Goal: Answer question/provide support: Share knowledge or assist other users

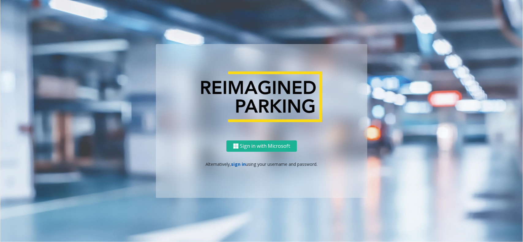
click at [238, 163] on link "sign in" at bounding box center [238, 165] width 15 height 6
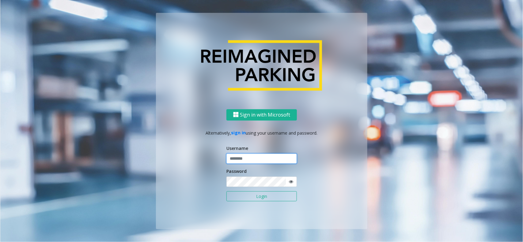
click at [245, 158] on input "text" at bounding box center [262, 159] width 71 height 10
type input "*********"
click at [227, 192] on button "Login" at bounding box center [262, 197] width 71 height 10
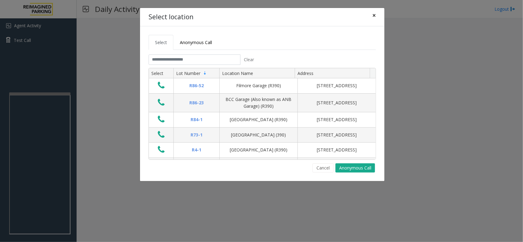
click at [376, 17] on span "×" at bounding box center [374, 15] width 4 height 9
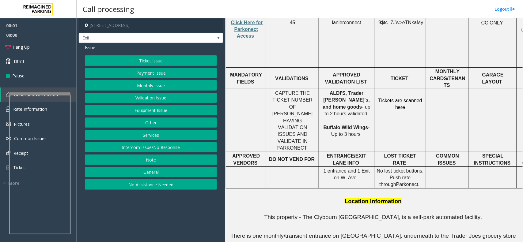
scroll to position [153, 0]
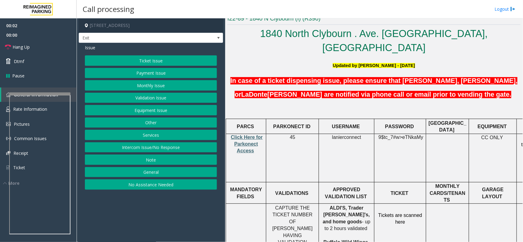
click at [251, 135] on span "Click Here for Parkonect Access" at bounding box center [247, 144] width 32 height 19
click at [344, 135] on span "lanierconnect" at bounding box center [346, 138] width 29 height 6
copy p "lanierconnect"
drag, startPoint x: 381, startPoint y: 124, endPoint x: 421, endPoint y: 123, distance: 39.9
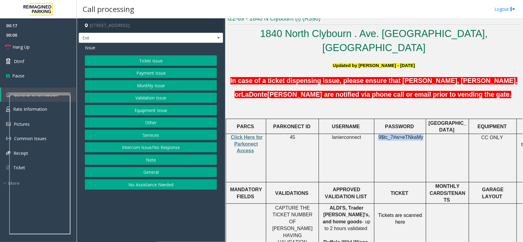
click at [421, 134] on p "9$tc_7#w> eTNkaMy" at bounding box center [400, 141] width 47 height 14
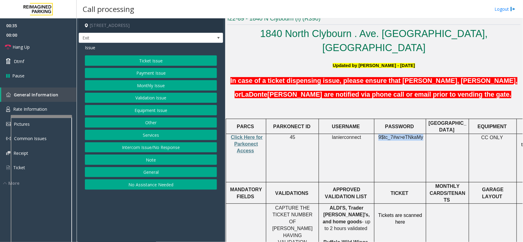
click at [48, 118] on div at bounding box center [41, 116] width 61 height 2
click at [42, 109] on span "Rate Information" at bounding box center [30, 109] width 34 height 6
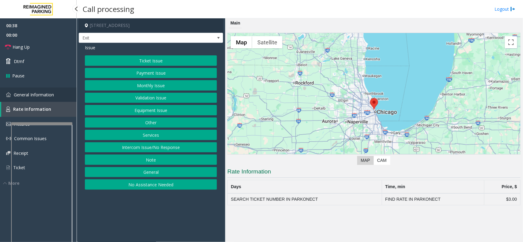
click at [45, 97] on span "General Information" at bounding box center [34, 95] width 40 height 6
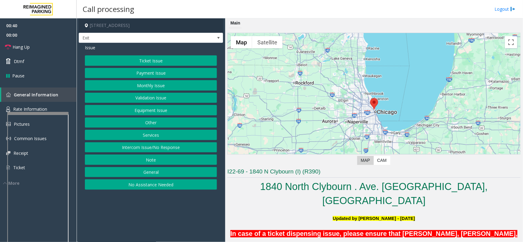
click at [43, 114] on div at bounding box center [37, 113] width 61 height 2
click at [157, 123] on button "Other" at bounding box center [151, 123] width 132 height 10
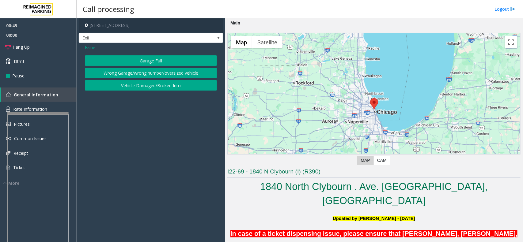
click at [162, 76] on button "Wrong Garage/wrong number/oversized vehicle" at bounding box center [151, 73] width 132 height 10
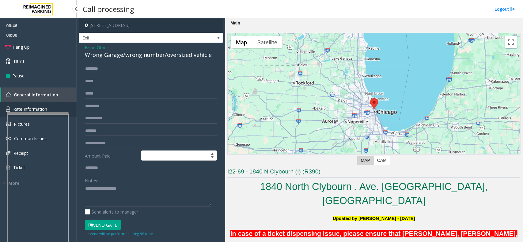
click at [47, 105] on link "Rate Information" at bounding box center [38, 109] width 77 height 15
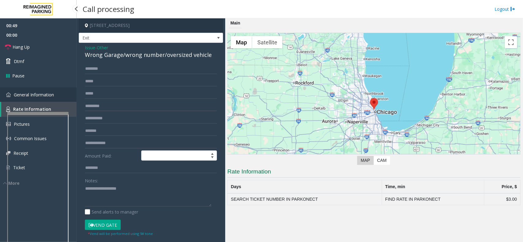
click at [54, 96] on link "General Information" at bounding box center [38, 95] width 77 height 14
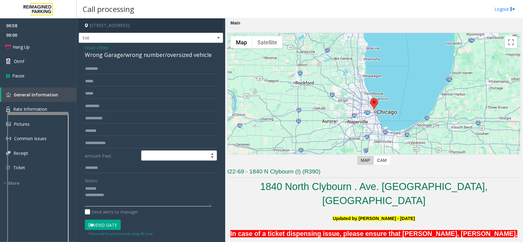
click at [116, 193] on textarea at bounding box center [148, 195] width 127 height 23
click at [119, 186] on textarea at bounding box center [148, 195] width 127 height 23
drag, startPoint x: 121, startPoint y: 55, endPoint x: 85, endPoint y: 54, distance: 35.9
click at [85, 54] on div "Wrong Garage/wrong number/oversized vehicle" at bounding box center [151, 55] width 132 height 8
type textarea "**********"
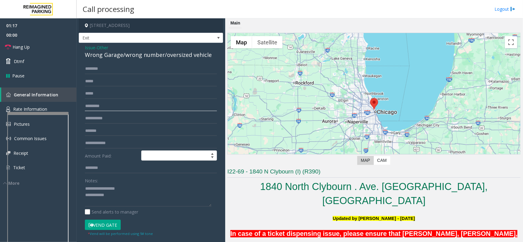
click at [113, 109] on input "text" at bounding box center [151, 106] width 132 height 10
click at [114, 118] on input "text" at bounding box center [151, 118] width 132 height 10
click at [108, 85] on input "text" at bounding box center [151, 81] width 132 height 10
click at [99, 82] on input "*********" at bounding box center [151, 81] width 132 height 10
click at [103, 79] on input "*********" at bounding box center [151, 81] width 132 height 10
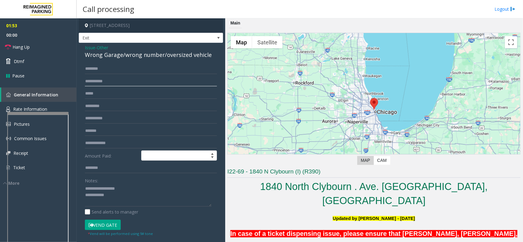
type input "**********"
click at [114, 197] on textarea at bounding box center [148, 195] width 127 height 23
drag, startPoint x: 123, startPoint y: 80, endPoint x: 79, endPoint y: 80, distance: 43.8
click at [79, 80] on div "**********" at bounding box center [151, 170] width 144 height 254
click at [120, 107] on input "**********" at bounding box center [151, 106] width 132 height 10
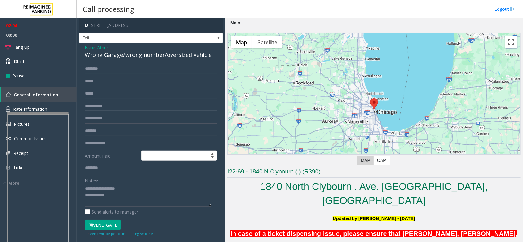
drag, startPoint x: 120, startPoint y: 107, endPoint x: 82, endPoint y: 107, distance: 37.4
click at [82, 107] on div "**********" at bounding box center [150, 177] width 141 height 227
type input "**********"
click at [120, 196] on textarea at bounding box center [148, 195] width 127 height 23
type textarea "**********"
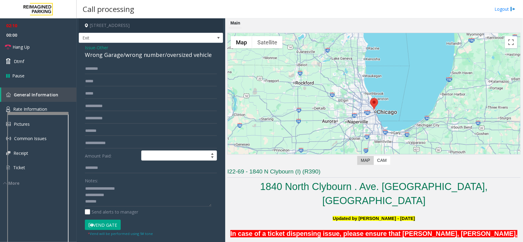
click at [111, 224] on button "Vend Gate" at bounding box center [103, 225] width 36 height 10
click at [104, 109] on input "**********" at bounding box center [151, 106] width 132 height 10
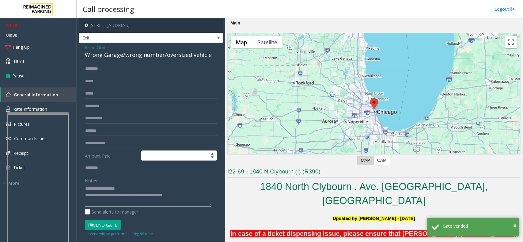
click at [126, 204] on textarea at bounding box center [148, 195] width 127 height 23
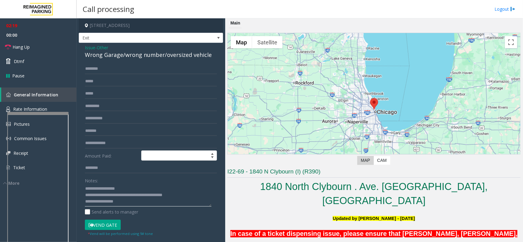
click at [134, 201] on textarea at bounding box center [148, 195] width 127 height 23
click at [97, 203] on textarea at bounding box center [148, 195] width 127 height 23
type textarea "**********"
click at [38, 46] on link "Hang Up" at bounding box center [38, 47] width 77 height 14
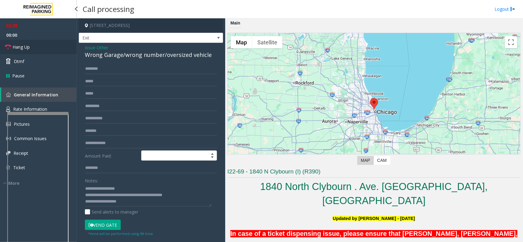
click at [38, 46] on link "Hang Up" at bounding box center [38, 47] width 77 height 14
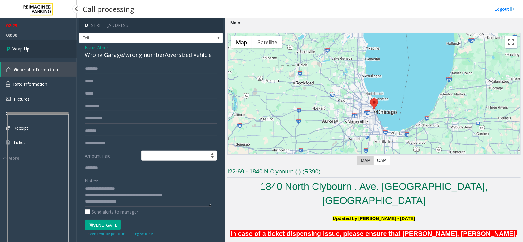
click at [43, 44] on link "Wrap Up" at bounding box center [38, 49] width 77 height 18
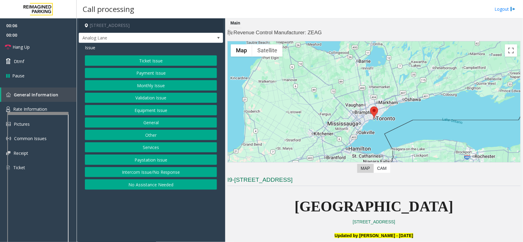
click at [168, 172] on button "Intercom Issue/No Response" at bounding box center [151, 172] width 132 height 10
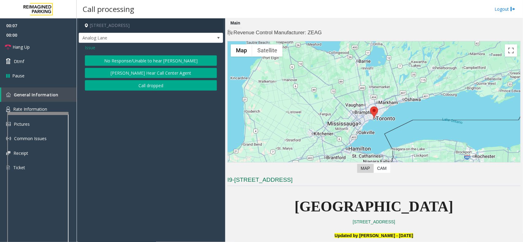
click at [137, 62] on button "No Response/Unable to hear [PERSON_NAME]" at bounding box center [151, 60] width 132 height 10
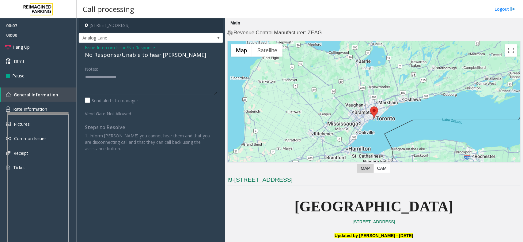
click at [135, 57] on div "No Response/Unable to hear [PERSON_NAME]" at bounding box center [151, 55] width 132 height 8
type textarea "**********"
click at [42, 41] on link "Hang Up" at bounding box center [38, 47] width 77 height 14
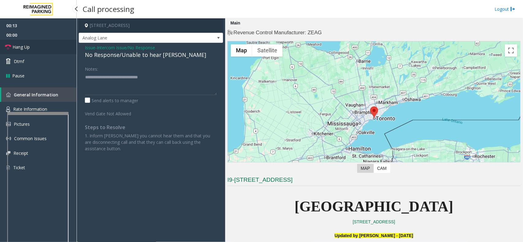
click at [42, 41] on link "Hang Up" at bounding box center [38, 47] width 77 height 14
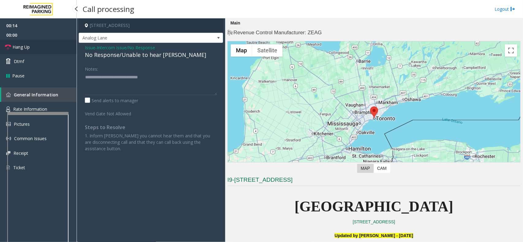
click at [42, 53] on link "Hang Up" at bounding box center [38, 47] width 77 height 14
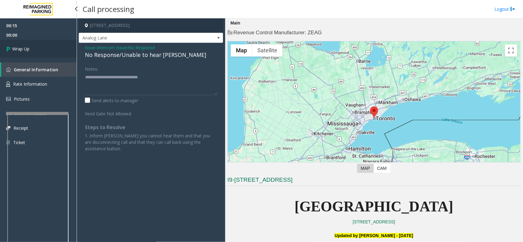
click at [42, 53] on link "Wrap Up" at bounding box center [38, 49] width 77 height 18
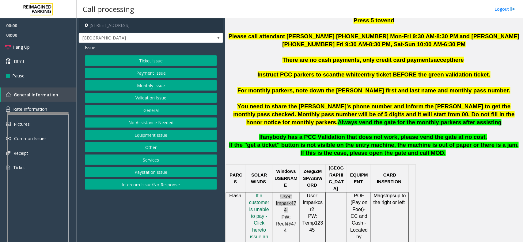
scroll to position [230, 0]
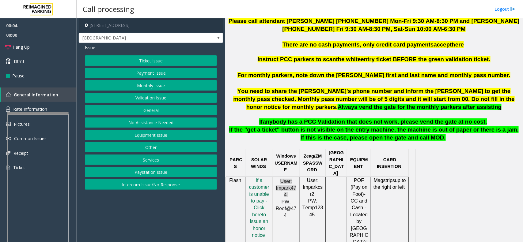
click at [150, 186] on button "Intercom Issue/No Response" at bounding box center [151, 185] width 132 height 10
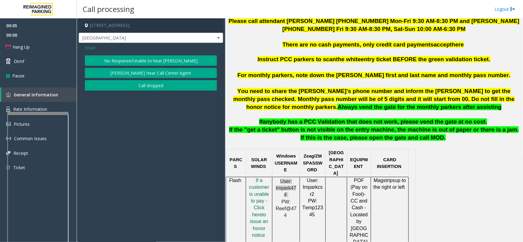
click at [132, 65] on button "No Response/Unable to hear [PERSON_NAME]" at bounding box center [151, 60] width 132 height 10
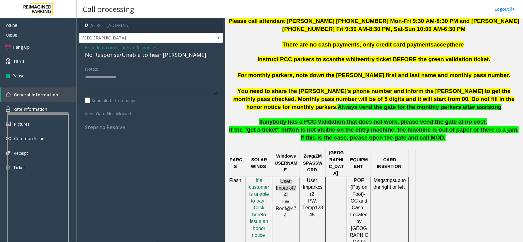
click at [119, 56] on div "No Response/Unable to hear [PERSON_NAME]" at bounding box center [151, 55] width 132 height 8
type textarea "**********"
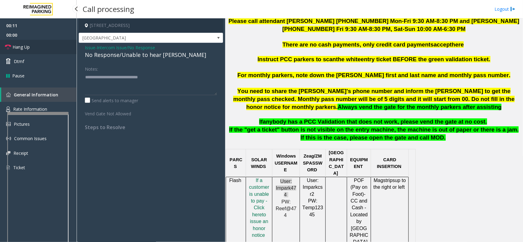
click at [53, 49] on link "Hang Up" at bounding box center [38, 47] width 77 height 14
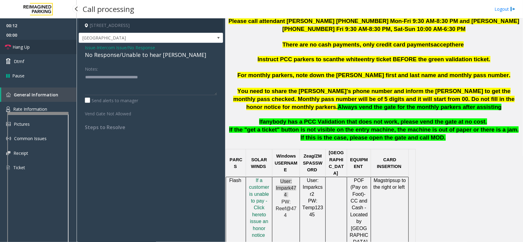
click at [53, 49] on link "Hang Up" at bounding box center [38, 47] width 77 height 14
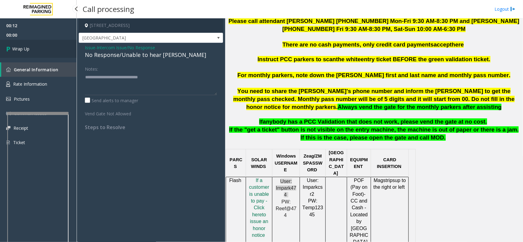
click at [53, 49] on link "Wrap Up" at bounding box center [38, 49] width 77 height 18
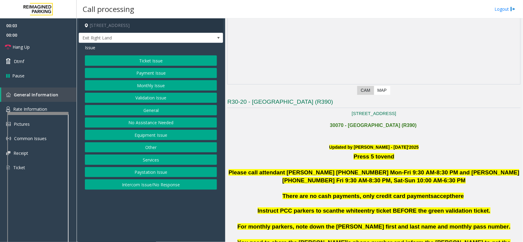
scroll to position [192, 0]
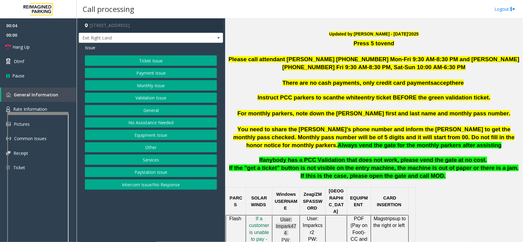
click at [163, 85] on button "Monthly Issue" at bounding box center [151, 85] width 132 height 10
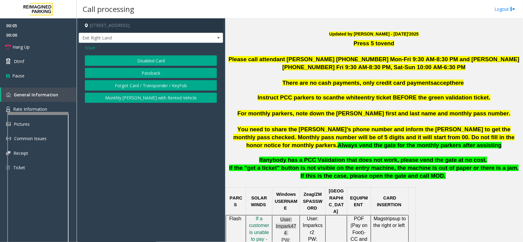
click at [155, 59] on button "Disabled Card" at bounding box center [151, 60] width 132 height 10
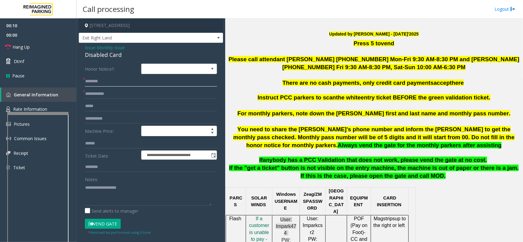
click at [104, 86] on input "text" at bounding box center [151, 81] width 132 height 10
click at [108, 224] on button "Vend Gate" at bounding box center [103, 224] width 36 height 10
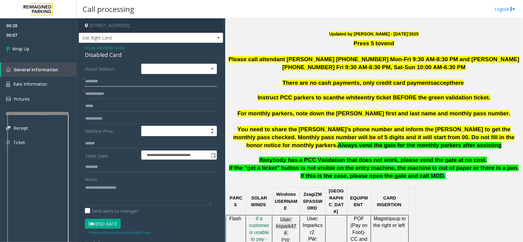
click at [98, 79] on input "text" at bounding box center [151, 81] width 132 height 10
type input "*"
type input "****"
click at [102, 101] on form "**********" at bounding box center [151, 155] width 132 height 183
click at [109, 89] on input "text" at bounding box center [151, 94] width 132 height 10
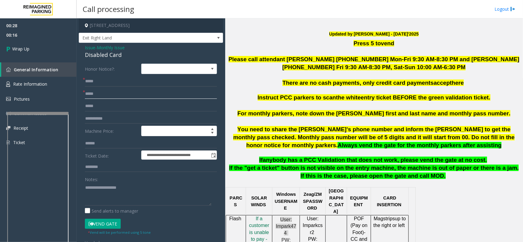
type input "*****"
paste textarea "**********"
click at [89, 189] on textarea at bounding box center [148, 194] width 127 height 23
click at [96, 51] on div "Disabled Card" at bounding box center [151, 55] width 132 height 8
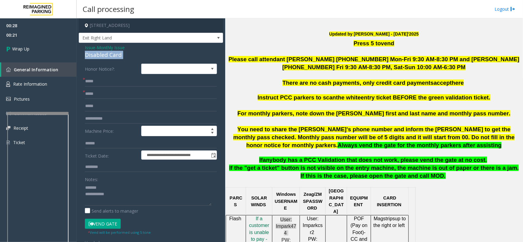
click at [96, 51] on div "Disabled Card" at bounding box center [151, 55] width 132 height 8
copy div "Disabled Card"
click at [104, 185] on textarea at bounding box center [148, 194] width 127 height 23
paste textarea "**********"
click at [116, 199] on textarea at bounding box center [148, 194] width 127 height 23
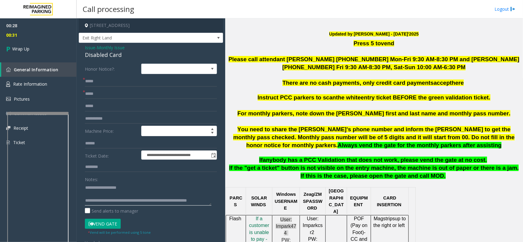
scroll to position [4, 0]
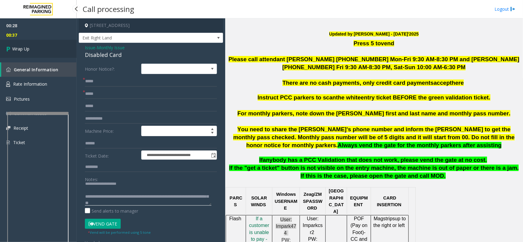
type textarea "**********"
click at [42, 57] on link "Wrap Up" at bounding box center [38, 49] width 77 height 18
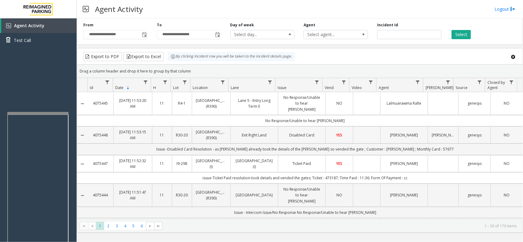
click at [299, 140] on td "Disabled Card" at bounding box center [302, 135] width 48 height 17
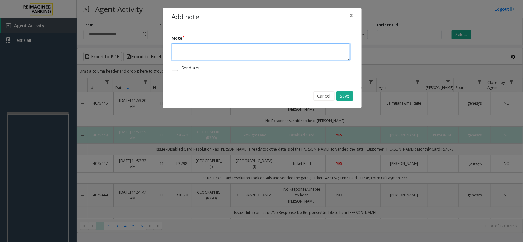
click at [249, 55] on textarea at bounding box center [261, 52] width 178 height 17
type textarea "**********"
click at [350, 95] on button "Save" at bounding box center [345, 96] width 17 height 9
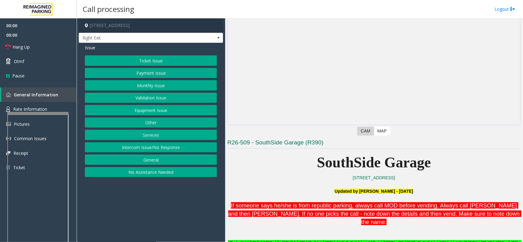
scroll to position [153, 0]
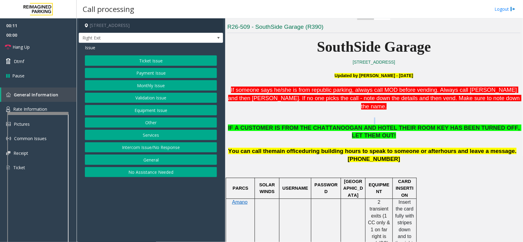
drag, startPoint x: 232, startPoint y: 120, endPoint x: 324, endPoint y: 116, distance: 92.6
click at [159, 135] on button "Services" at bounding box center [151, 135] width 132 height 10
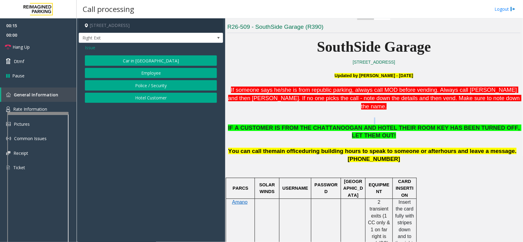
click at [149, 96] on button "Hotel Customer" at bounding box center [151, 98] width 132 height 10
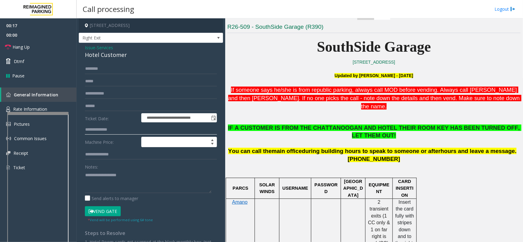
click at [104, 131] on input "text" at bounding box center [151, 130] width 132 height 10
type input "***"
click at [29, 50] on span "Hang Up" at bounding box center [21, 47] width 17 height 6
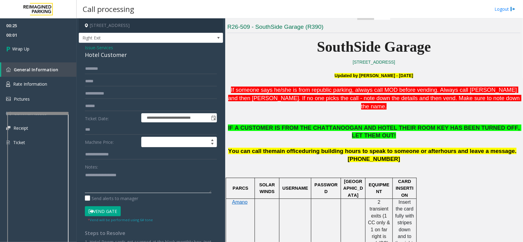
paste textarea "**********"
drag, startPoint x: 105, startPoint y: 185, endPoint x: 99, endPoint y: 147, distance: 38.5
click at [104, 185] on textarea at bounding box center [148, 181] width 127 height 23
click at [94, 53] on div "Hotel Customer" at bounding box center [151, 55] width 132 height 8
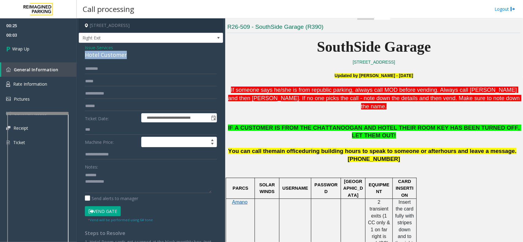
click at [94, 53] on div "Hotel Customer" at bounding box center [151, 55] width 132 height 8
copy div "Hotel Customer"
paste textarea "**********"
click at [105, 172] on textarea at bounding box center [148, 181] width 127 height 23
paste textarea "**********"
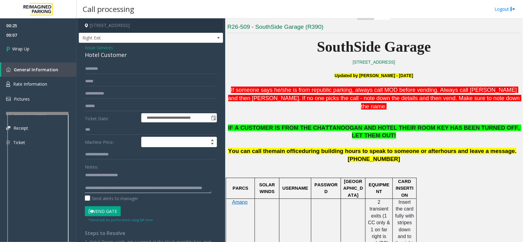
click at [119, 192] on textarea at bounding box center [148, 181] width 127 height 23
drag, startPoint x: 144, startPoint y: 185, endPoint x: 109, endPoint y: 178, distance: 35.6
click at [109, 178] on textarea at bounding box center [148, 181] width 127 height 23
paste textarea
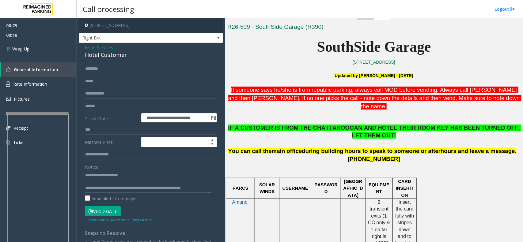
scroll to position [11, 0]
type textarea "**********"
click at [29, 48] on span "Wrap Up" at bounding box center [20, 49] width 17 height 6
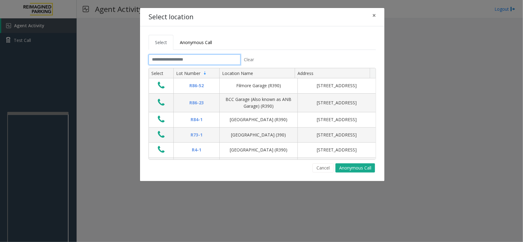
click at [176, 63] on input "text" at bounding box center [195, 60] width 92 height 10
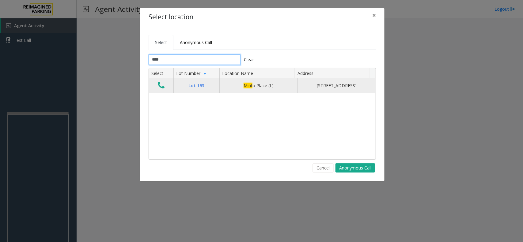
type input "****"
click at [158, 88] on icon "Data table" at bounding box center [161, 85] width 7 height 9
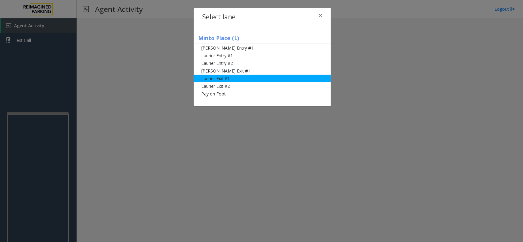
click at [252, 80] on li "Laurier Exit #1" at bounding box center [262, 79] width 137 height 8
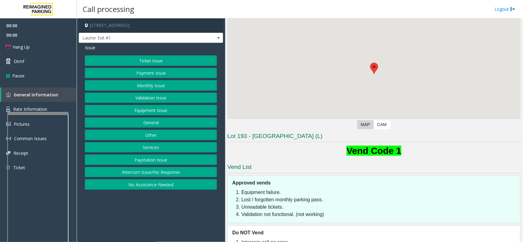
scroll to position [59, 0]
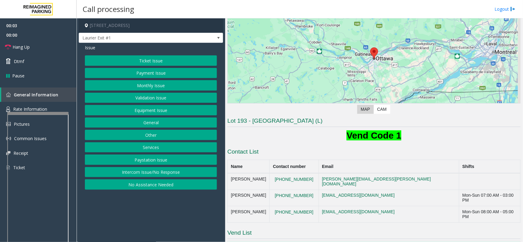
click at [166, 72] on button "Payment Issue" at bounding box center [151, 73] width 132 height 10
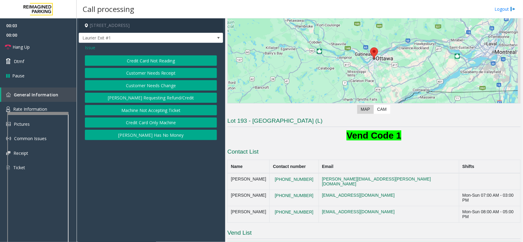
click at [170, 60] on button "Credit Card Not Reading" at bounding box center [151, 60] width 132 height 10
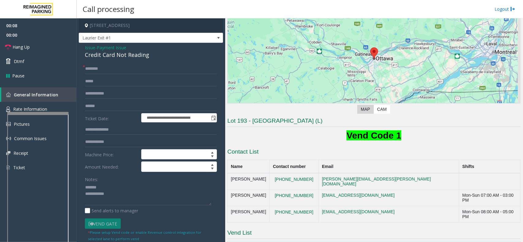
click at [111, 54] on div "Credit Card Not Reading" at bounding box center [151, 55] width 132 height 8
click at [136, 195] on textarea at bounding box center [148, 194] width 127 height 23
click at [138, 194] on textarea at bounding box center [148, 194] width 127 height 23
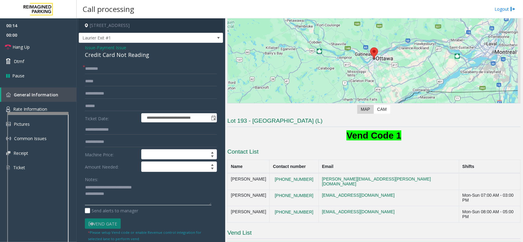
type textarea "**********"
click at [101, 105] on input "text" at bounding box center [151, 106] width 132 height 10
drag, startPoint x: 108, startPoint y: 106, endPoint x: 86, endPoint y: 103, distance: 22.0
click at [86, 103] on input "********" at bounding box center [151, 106] width 132 height 10
click at [86, 103] on input "*****" at bounding box center [151, 106] width 132 height 10
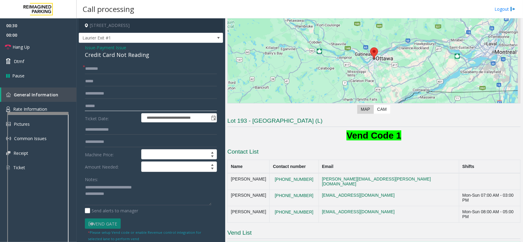
type input "******"
click at [109, 69] on input "text" at bounding box center [151, 69] width 132 height 10
type input "******"
click at [33, 59] on link "Dtmf" at bounding box center [38, 61] width 77 height 14
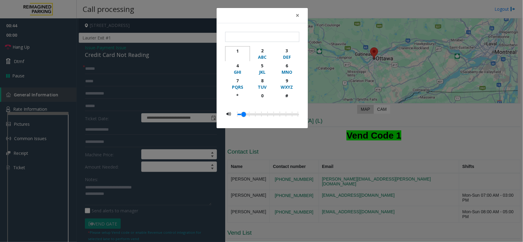
click at [240, 51] on div "1" at bounding box center [237, 51] width 17 height 6
type input "*"
click at [300, 14] on button "×" at bounding box center [298, 15] width 12 height 15
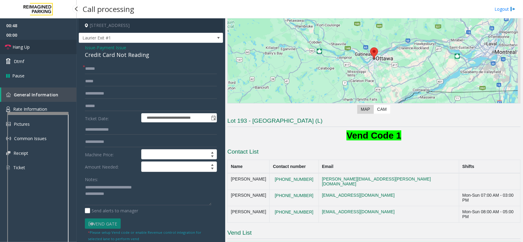
click at [43, 50] on link "Hang Up" at bounding box center [38, 47] width 77 height 14
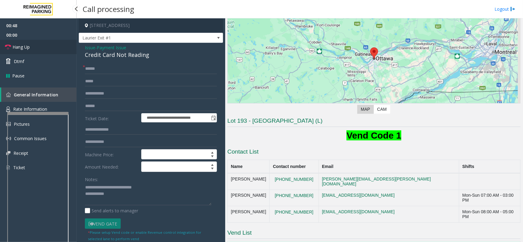
click at [43, 50] on link "Hang Up" at bounding box center [38, 47] width 77 height 14
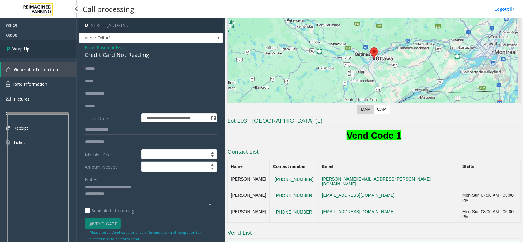
click at [43, 50] on link "Wrap Up" at bounding box center [38, 49] width 77 height 18
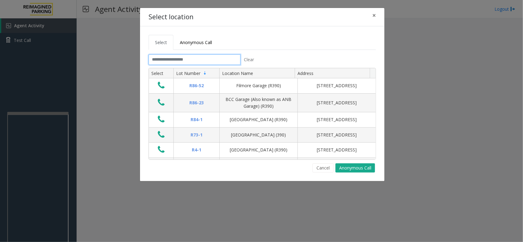
drag, startPoint x: 180, startPoint y: 56, endPoint x: 183, endPoint y: 64, distance: 8.8
click at [180, 56] on input "text" at bounding box center [195, 60] width 92 height 10
click at [165, 59] on input "text" at bounding box center [195, 60] width 92 height 10
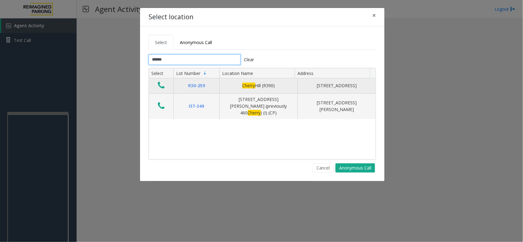
type input "******"
click at [164, 86] on icon "Data table" at bounding box center [161, 85] width 7 height 9
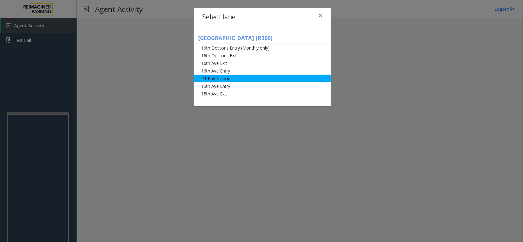
click at [234, 78] on li "P1 Pay Station" at bounding box center [262, 79] width 137 height 8
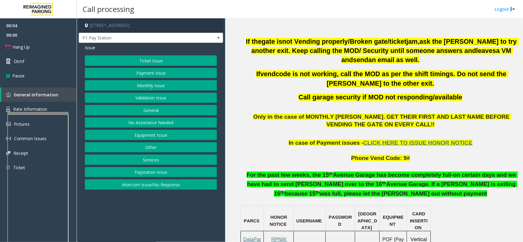
scroll to position [307, 0]
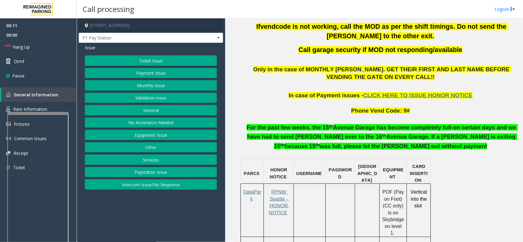
click at [161, 134] on button "Equipment Issue" at bounding box center [151, 135] width 132 height 10
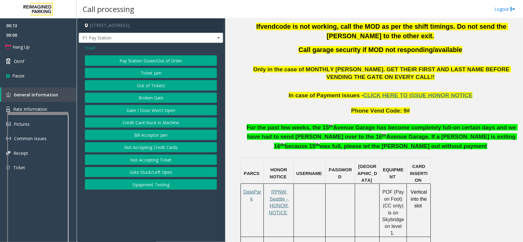
click at [91, 48] on span "Issue" at bounding box center [90, 47] width 10 height 6
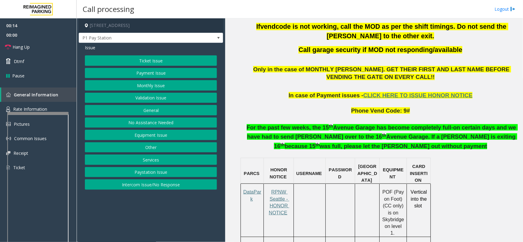
click at [169, 74] on button "Payment Issue" at bounding box center [151, 73] width 132 height 10
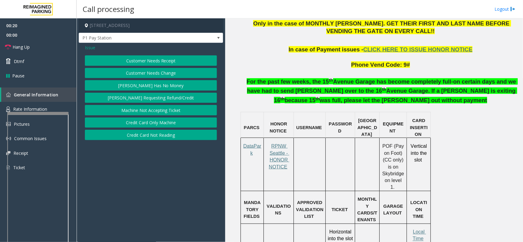
scroll to position [421, 0]
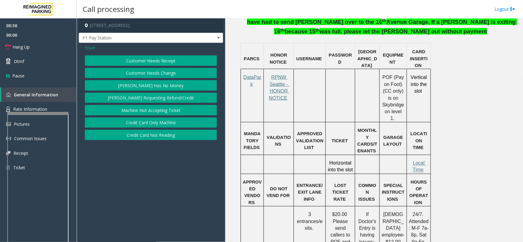
click at [90, 46] on span "Issue" at bounding box center [90, 47] width 10 height 6
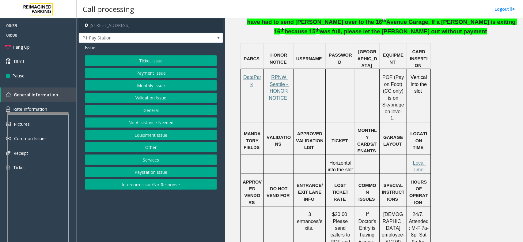
click at [153, 72] on button "Payment Issue" at bounding box center [151, 73] width 132 height 10
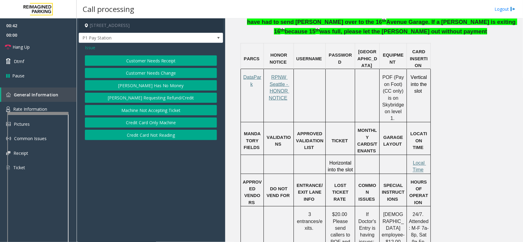
click at [170, 137] on button "Credit Card Not Reading" at bounding box center [151, 135] width 132 height 10
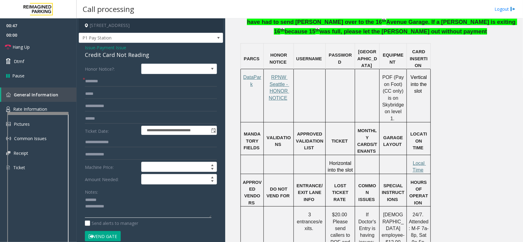
click at [100, 200] on textarea at bounding box center [148, 207] width 127 height 23
click at [111, 53] on div "Credit Card Not Reading" at bounding box center [151, 55] width 132 height 8
click at [123, 215] on textarea at bounding box center [148, 207] width 127 height 23
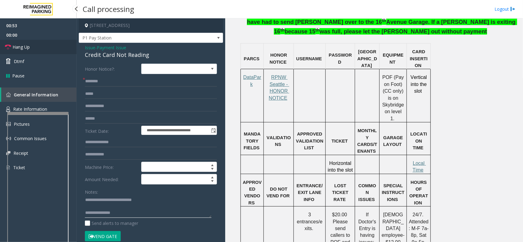
type textarea "**********"
click at [40, 40] on link "Hang Up" at bounding box center [38, 47] width 77 height 14
click at [125, 83] on input "text" at bounding box center [151, 81] width 132 height 10
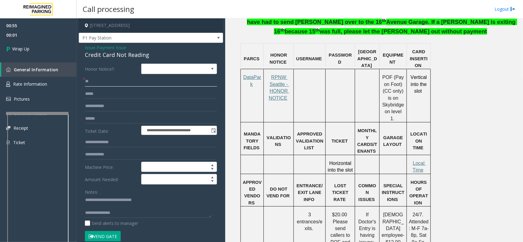
type input "**"
click at [136, 214] on textarea at bounding box center [148, 207] width 127 height 23
type textarea "**********"
click at [31, 51] on link "Wrap Up" at bounding box center [38, 49] width 77 height 18
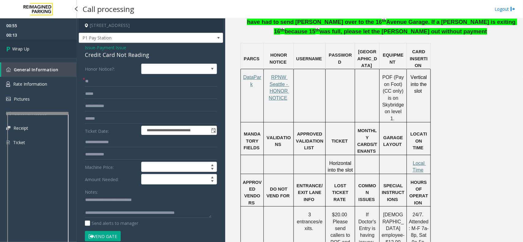
click at [31, 52] on link "Wrap Up" at bounding box center [38, 49] width 77 height 18
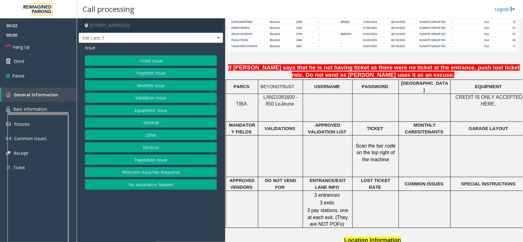
scroll to position [498, 0]
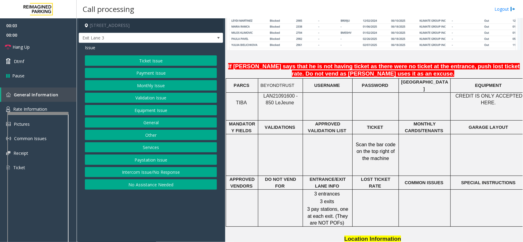
click at [273, 93] on span "LAN21091600 - 850 Le" at bounding box center [281, 99] width 34 height 12
copy span "LAN21091600"
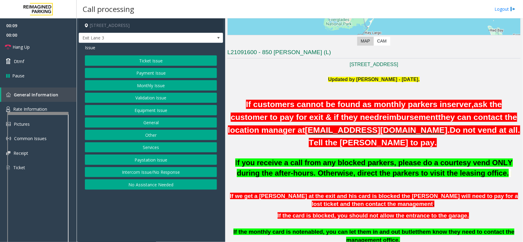
scroll to position [115, 0]
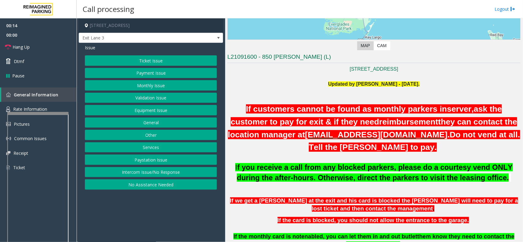
click at [145, 87] on button "Monthly Issue" at bounding box center [151, 85] width 132 height 10
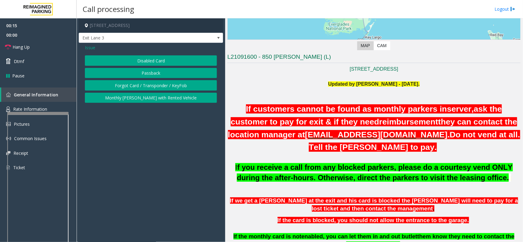
click at [137, 63] on button "Disabled Card" at bounding box center [151, 60] width 132 height 10
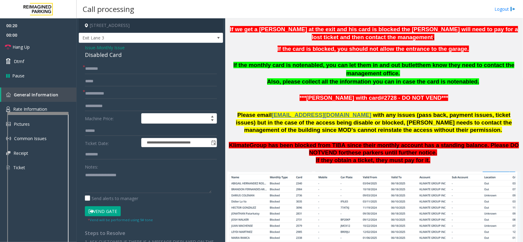
scroll to position [307, 0]
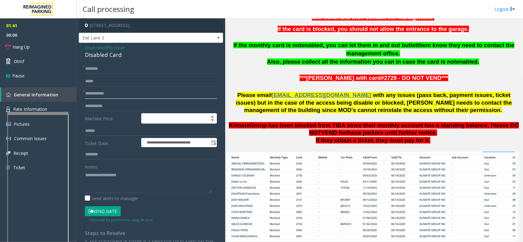
click at [108, 93] on input "text" at bounding box center [151, 94] width 132 height 10
click at [103, 209] on button "Vend Gate" at bounding box center [103, 212] width 36 height 10
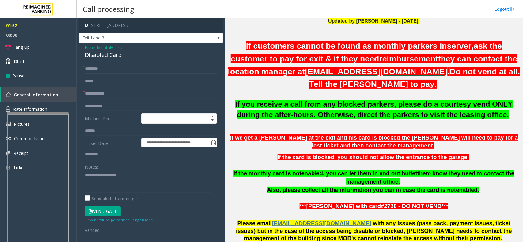
scroll to position [192, 0]
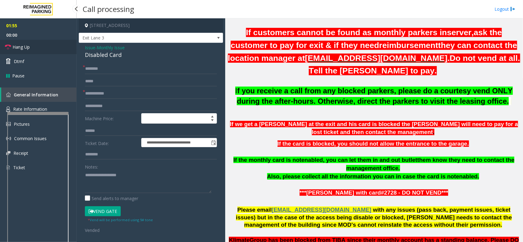
click at [40, 47] on link "Hang Up" at bounding box center [38, 47] width 77 height 14
click at [120, 66] on input "text" at bounding box center [151, 69] width 132 height 10
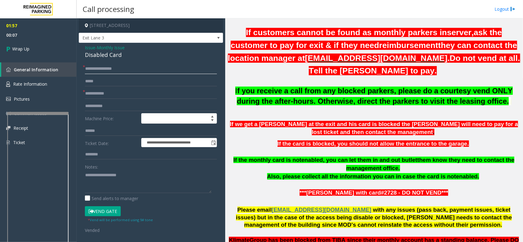
type input "**********"
click at [113, 97] on input "text" at bounding box center [151, 94] width 132 height 10
type input "****"
click at [91, 53] on div "Disabled Card" at bounding box center [151, 55] width 132 height 8
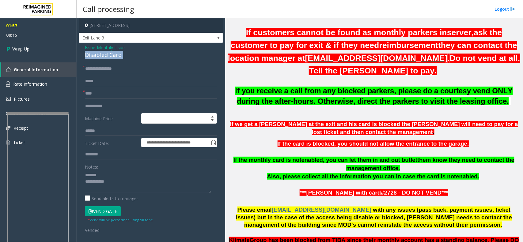
click at [91, 53] on div "Disabled Card" at bounding box center [151, 55] width 132 height 8
copy div "Disabled Card"
paste textarea "**********"
click at [105, 177] on textarea at bounding box center [148, 181] width 127 height 23
click at [120, 189] on textarea at bounding box center [148, 181] width 127 height 23
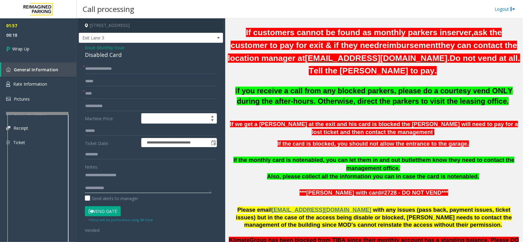
paste textarea "**********"
type textarea "**********"
click at [43, 48] on link "Wrap Up" at bounding box center [38, 49] width 77 height 18
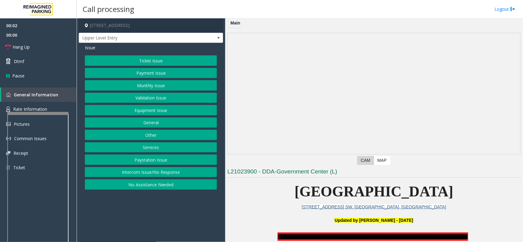
drag, startPoint x: 169, startPoint y: 175, endPoint x: 166, endPoint y: 166, distance: 9.4
click at [169, 175] on button "Intercom Issue/No Response" at bounding box center [151, 172] width 132 height 10
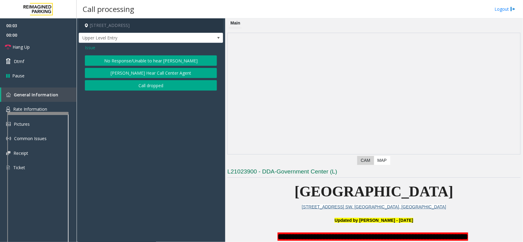
click at [148, 59] on button "No Response/Unable to hear [PERSON_NAME]" at bounding box center [151, 60] width 132 height 10
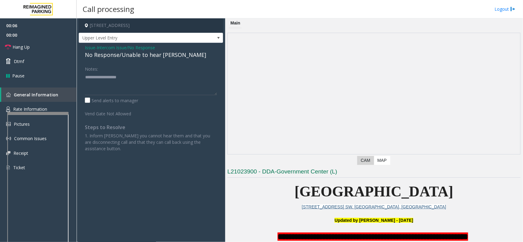
click at [126, 54] on div "No Response/Unable to hear [PERSON_NAME]" at bounding box center [151, 55] width 132 height 8
type textarea "**********"
click at [52, 45] on link "Hang Up" at bounding box center [38, 47] width 77 height 14
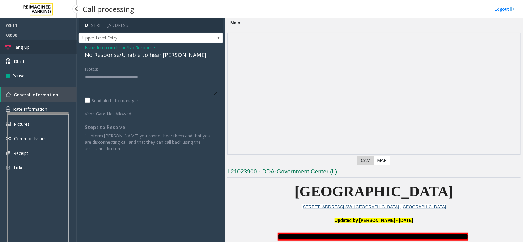
click at [52, 45] on link "Hang Up" at bounding box center [38, 47] width 77 height 14
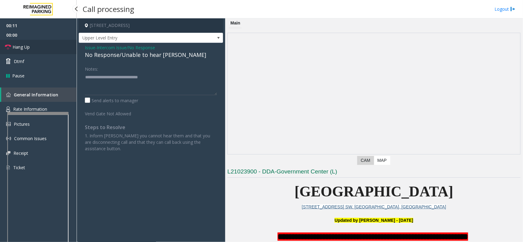
click at [52, 45] on link "Hang Up" at bounding box center [38, 47] width 77 height 14
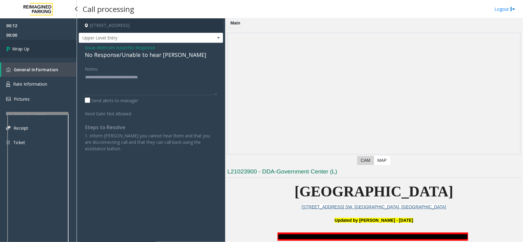
click at [52, 45] on link "Wrap Up" at bounding box center [38, 49] width 77 height 18
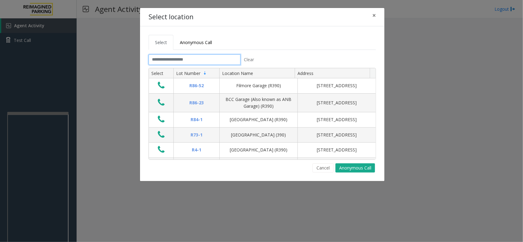
click at [207, 62] on input "text" at bounding box center [195, 60] width 92 height 10
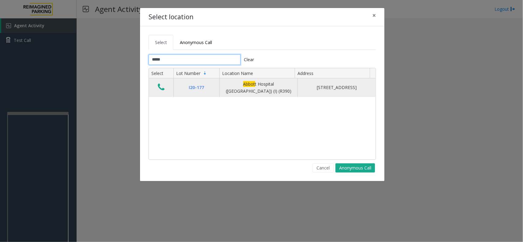
type input "*****"
click at [162, 85] on icon "Data table" at bounding box center [161, 87] width 7 height 9
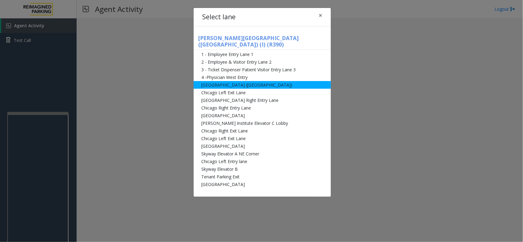
click at [258, 81] on li "[GEOGRAPHIC_DATA] ([GEOGRAPHIC_DATA])" at bounding box center [262, 85] width 137 height 8
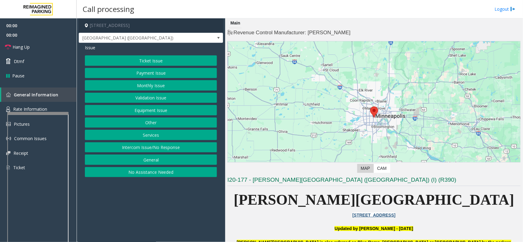
click at [181, 113] on button "Equipment Issue" at bounding box center [151, 110] width 132 height 10
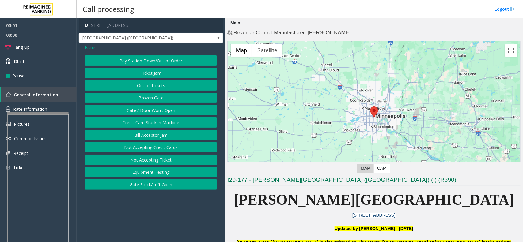
click at [181, 113] on button "Gate / Door Won't Open" at bounding box center [151, 110] width 132 height 10
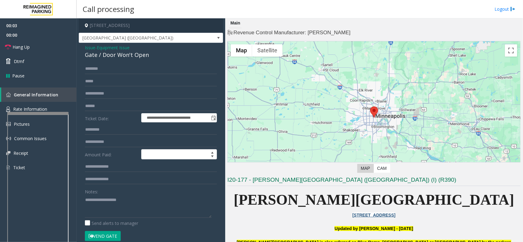
click at [112, 48] on span "Equipment Issue" at bounding box center [113, 47] width 33 height 6
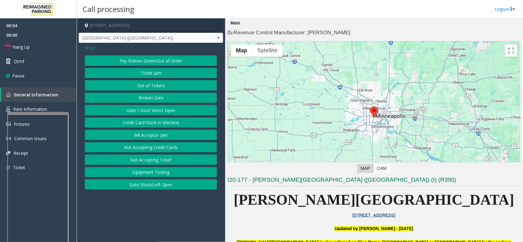
click at [84, 45] on div "Issue Pay Station Down/Out of Order Ticket Jam Out of Tickets [GEOGRAPHIC_DATA]…" at bounding box center [151, 118] width 144 height 150
click at [89, 46] on span "Issue" at bounding box center [90, 47] width 10 height 6
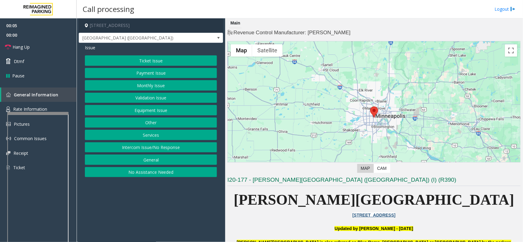
click at [162, 62] on button "Ticket Issue" at bounding box center [151, 60] width 132 height 10
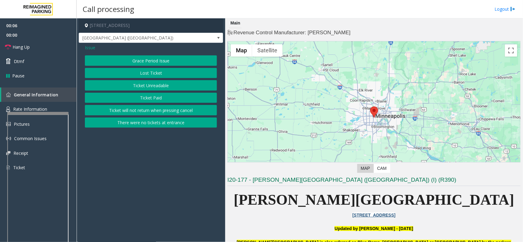
click at [166, 83] on button "Ticket Unreadable" at bounding box center [151, 85] width 132 height 10
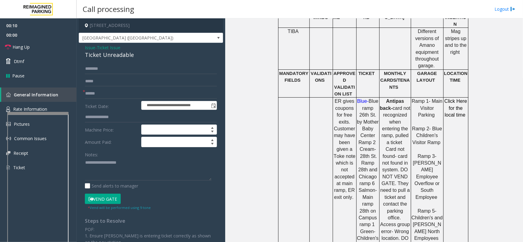
scroll to position [421, 0]
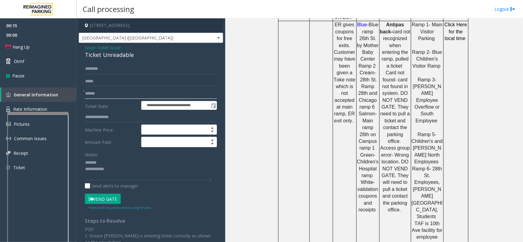
click at [105, 95] on input "text" at bounding box center [151, 94] width 132 height 10
click at [99, 57] on div "Ticket Unreadable" at bounding box center [151, 55] width 132 height 8
click at [127, 173] on textarea at bounding box center [148, 169] width 127 height 23
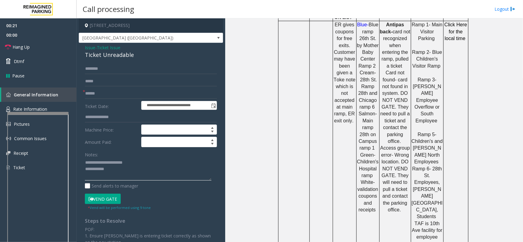
click at [128, 173] on textarea at bounding box center [148, 169] width 127 height 23
type textarea "**********"
click at [112, 91] on input "text" at bounding box center [151, 94] width 132 height 10
type input "*"
click at [109, 201] on button "Vend Gate" at bounding box center [103, 199] width 36 height 10
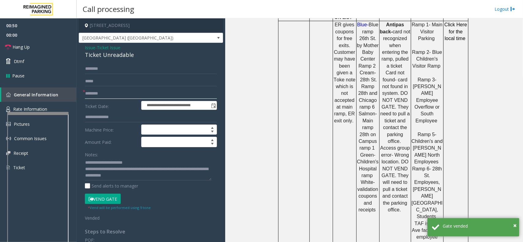
click at [90, 92] on input "********" at bounding box center [151, 94] width 132 height 10
type input "********"
click at [29, 46] on span "Hang Up" at bounding box center [21, 47] width 17 height 6
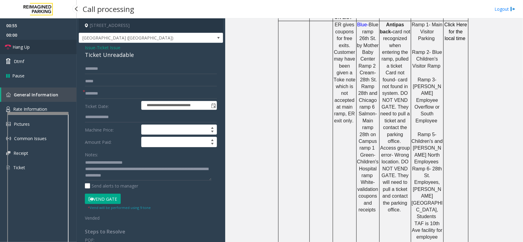
click at [29, 46] on span "Hang Up" at bounding box center [21, 47] width 17 height 6
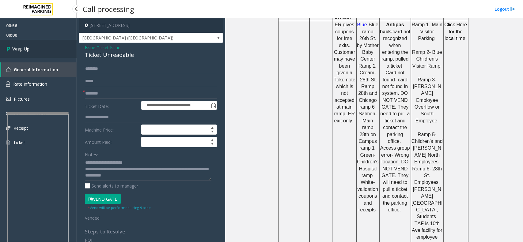
click at [29, 46] on span "Wrap Up" at bounding box center [20, 49] width 17 height 6
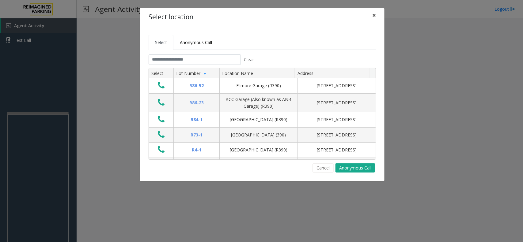
click at [375, 16] on span "×" at bounding box center [374, 15] width 4 height 9
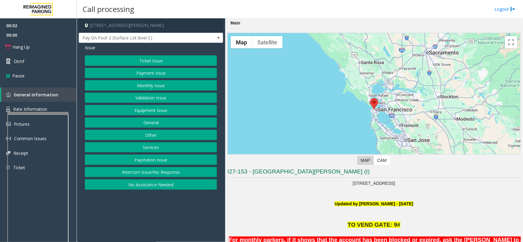
drag, startPoint x: 176, startPoint y: 175, endPoint x: 166, endPoint y: 160, distance: 18.1
click at [176, 175] on button "Intercom Issue/No Response" at bounding box center [151, 172] width 132 height 10
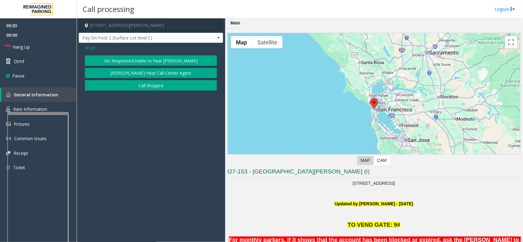
click at [155, 63] on button "No Response/Unable to hear [PERSON_NAME]" at bounding box center [151, 60] width 132 height 10
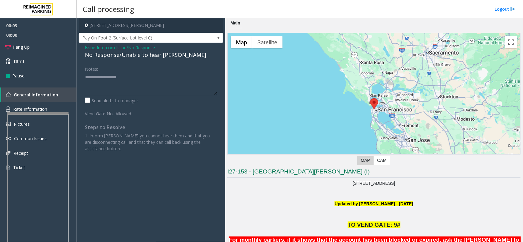
click at [108, 54] on div "No Response/Unable to hear [PERSON_NAME]" at bounding box center [151, 55] width 132 height 8
type textarea "**********"
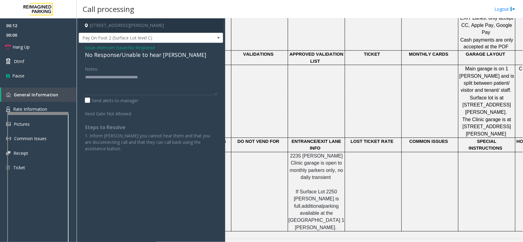
scroll to position [498, 0]
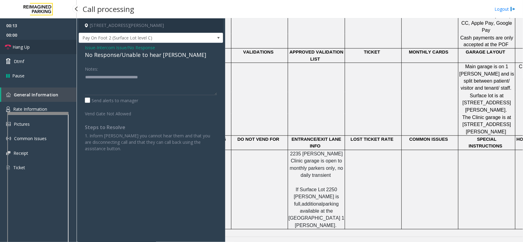
click at [58, 43] on link "Hang Up" at bounding box center [38, 47] width 77 height 14
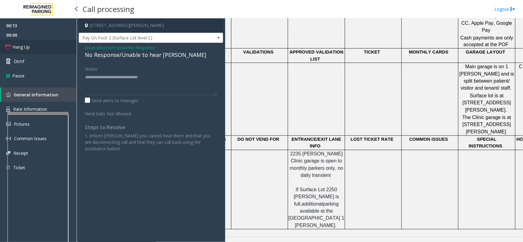
click at [58, 43] on link "Hang Up" at bounding box center [38, 47] width 77 height 14
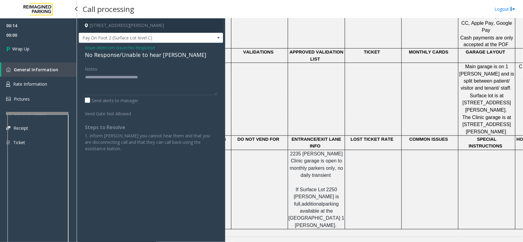
click at [58, 43] on link "Wrap Up" at bounding box center [38, 49] width 77 height 18
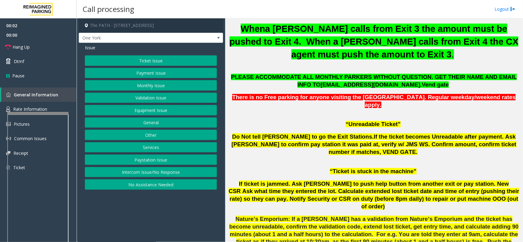
scroll to position [383, 0]
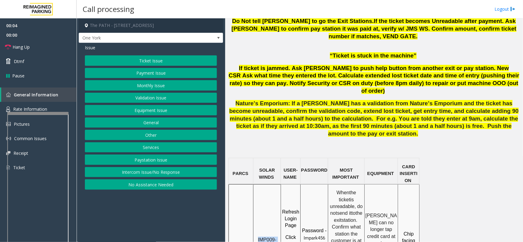
drag, startPoint x: 261, startPoint y: 199, endPoint x: 257, endPoint y: 193, distance: 6.9
copy span "IMP009-0501"
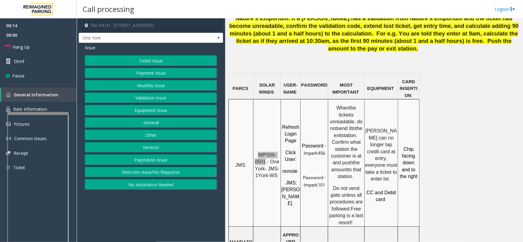
scroll to position [460, 0]
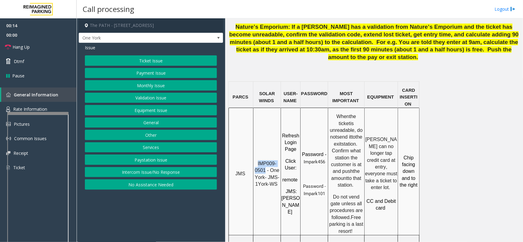
click at [158, 68] on div "Ticket Issue Payment Issue Monthly Issue Validation Issue Equipment Issue Gener…" at bounding box center [151, 122] width 132 height 135
click at [158, 65] on button "Ticket Issue" at bounding box center [151, 60] width 132 height 10
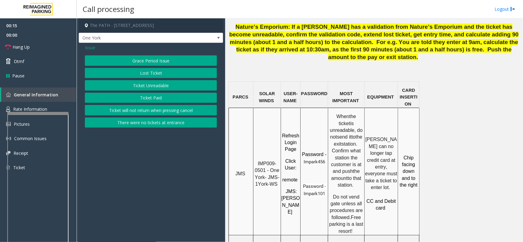
click at [163, 84] on button "Ticket Unreadable" at bounding box center [151, 85] width 132 height 10
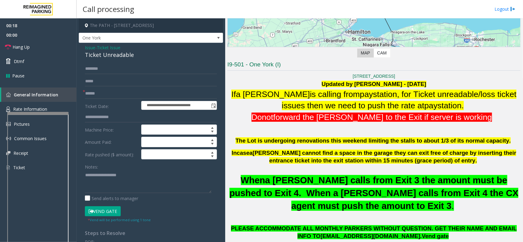
scroll to position [115, 0]
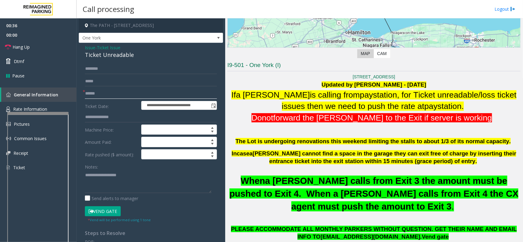
click at [90, 94] on input "text" at bounding box center [151, 94] width 132 height 10
click at [112, 93] on input "text" at bounding box center [151, 94] width 132 height 10
drag, startPoint x: 112, startPoint y: 93, endPoint x: 36, endPoint y: 100, distance: 76.9
click at [36, 100] on app-root "**********" at bounding box center [261, 121] width 523 height 242
type input "*"
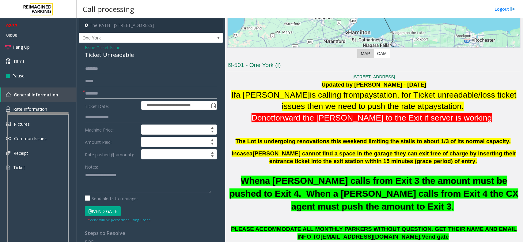
type input "********"
click at [97, 173] on textarea at bounding box center [148, 181] width 127 height 23
paste textarea "**********"
click at [105, 55] on div "Ticket Unreadable" at bounding box center [151, 55] width 132 height 8
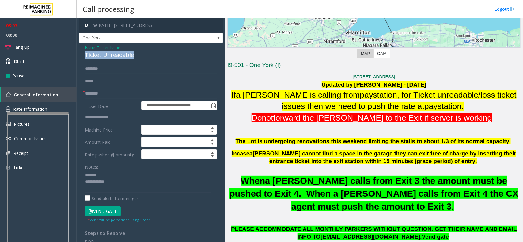
click at [105, 55] on div "Ticket Unreadable" at bounding box center [151, 55] width 132 height 8
copy div "Ticket Unreadable"
click at [112, 175] on textarea at bounding box center [148, 181] width 127 height 23
paste textarea "**********"
click at [120, 183] on textarea at bounding box center [148, 181] width 127 height 23
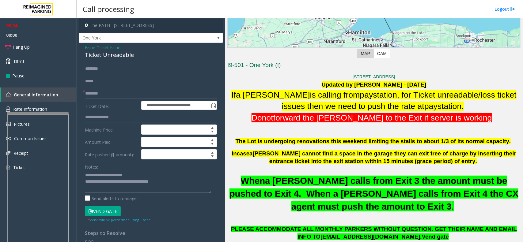
click at [172, 184] on textarea at bounding box center [148, 181] width 127 height 23
type textarea "**********"
click at [112, 93] on input "********" at bounding box center [151, 94] width 132 height 10
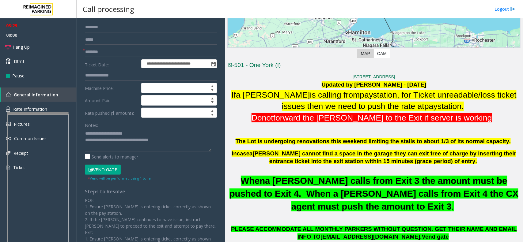
scroll to position [0, 0]
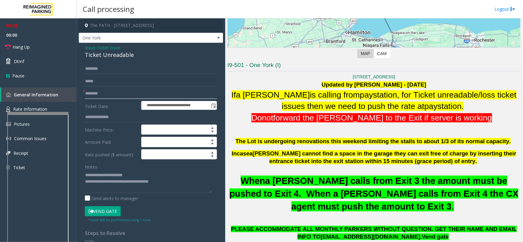
click at [104, 98] on input "********" at bounding box center [151, 94] width 132 height 10
click at [126, 92] on input "********" at bounding box center [151, 94] width 132 height 10
click at [129, 189] on textarea at bounding box center [148, 181] width 127 height 23
click at [181, 189] on textarea at bounding box center [148, 181] width 127 height 23
click at [48, 50] on link "Hang Up" at bounding box center [38, 47] width 77 height 14
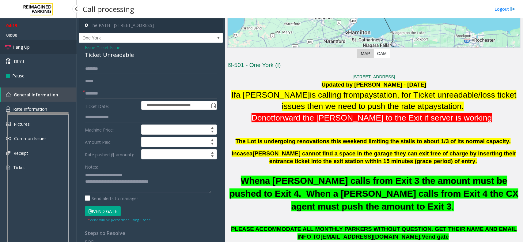
click at [48, 50] on link "Hang Up" at bounding box center [38, 47] width 77 height 14
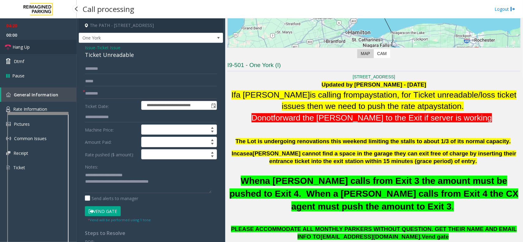
click at [48, 50] on link "Hang Up" at bounding box center [38, 47] width 77 height 14
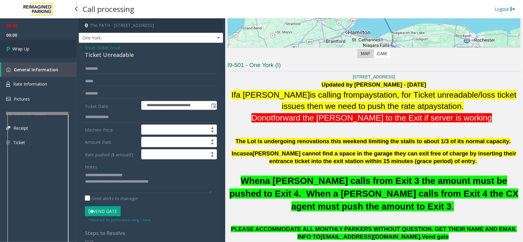
click at [48, 50] on link "Wrap Up" at bounding box center [38, 49] width 77 height 18
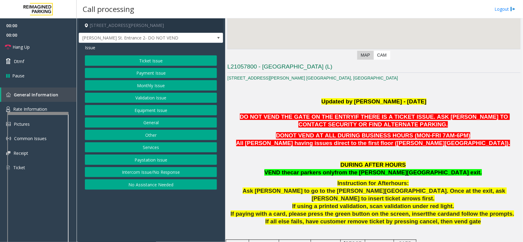
scroll to position [115, 0]
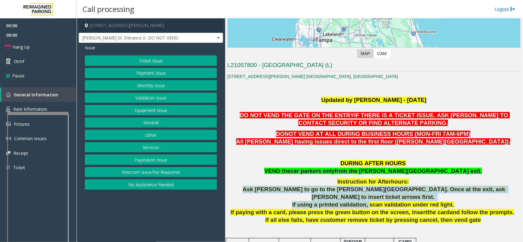
drag, startPoint x: 259, startPoint y: 189, endPoint x: 368, endPoint y: 196, distance: 109.0
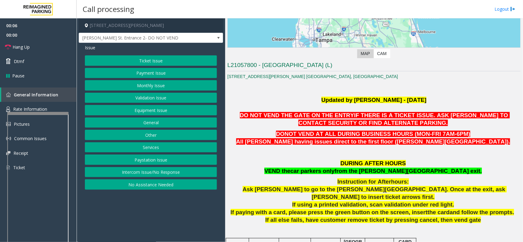
click at [414, 202] on span "If using a printed validation, scan validation under red light." at bounding box center [373, 205] width 162 height 6
click at [172, 40] on span "[PERSON_NAME] St. Entrance 2- DO NOT VEND" at bounding box center [136, 38] width 115 height 10
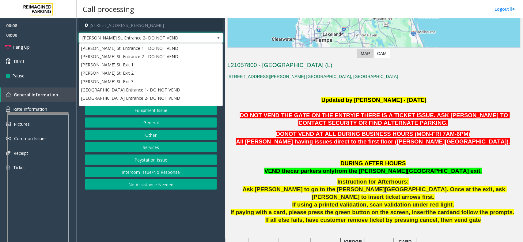
scroll to position [32, 0]
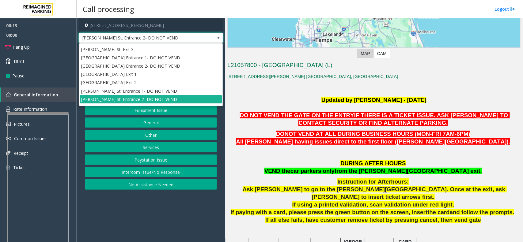
click at [376, 202] on span "If using a printed validation, scan validation under red light." at bounding box center [373, 205] width 162 height 6
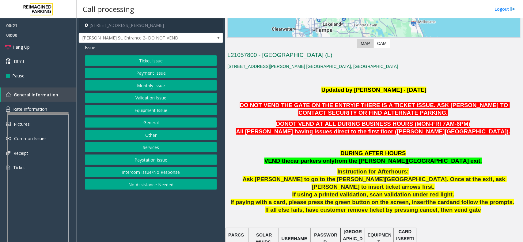
scroll to position [131, 0]
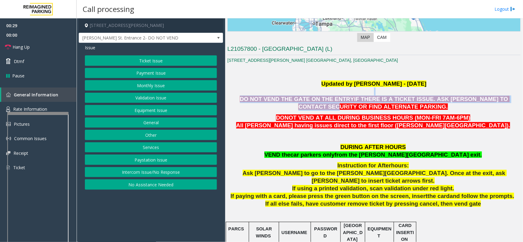
drag, startPoint x: 486, startPoint y: 97, endPoint x: 411, endPoint y: 94, distance: 75.2
click at [411, 102] on span "IF THERE IS A TICKET ISSUE. ASK [PERSON_NAME] TO CONTACT SECURITY OR FIND ALTER…" at bounding box center [404, 103] width 211 height 14
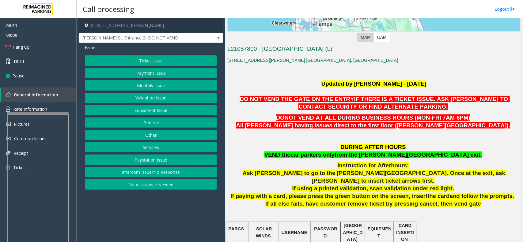
click at [162, 61] on button "Ticket Issue" at bounding box center [151, 60] width 132 height 10
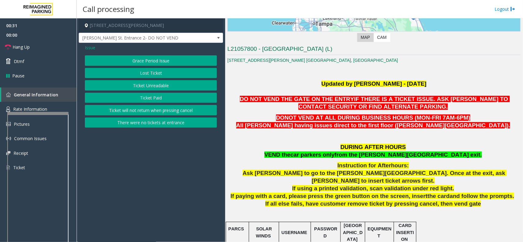
click at [159, 85] on button "Ticket Unreadable" at bounding box center [151, 85] width 132 height 10
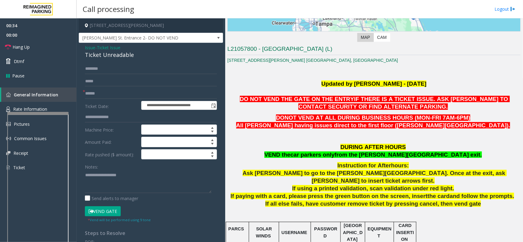
click at [106, 48] on span "Ticket Issue" at bounding box center [109, 47] width 24 height 6
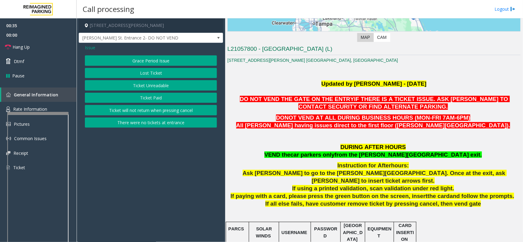
click at [89, 49] on span "Issue" at bounding box center [90, 47] width 10 height 6
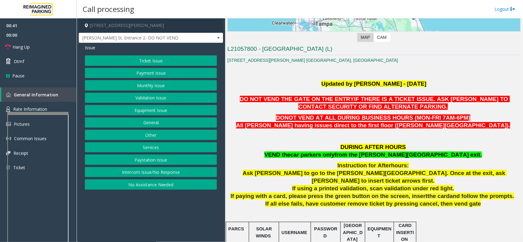
click at [157, 75] on button "Payment Issue" at bounding box center [151, 73] width 132 height 10
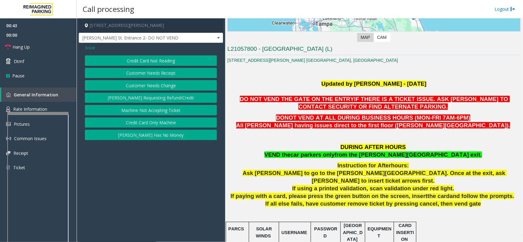
click at [92, 50] on span "Issue" at bounding box center [90, 47] width 10 height 6
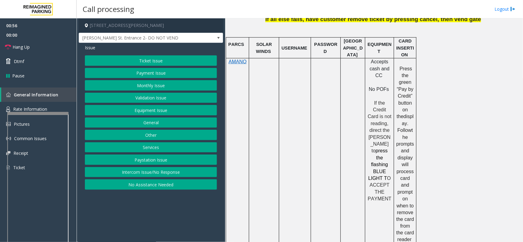
scroll to position [399, 0]
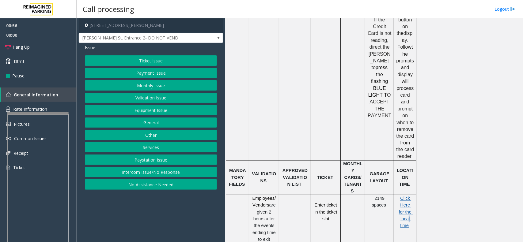
click at [409, 196] on span "Click Here for the local time" at bounding box center [406, 212] width 14 height 32
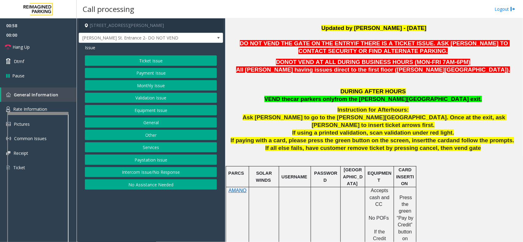
scroll to position [93, 0]
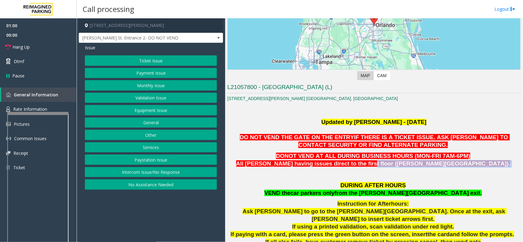
drag, startPoint x: 409, startPoint y: 163, endPoint x: 444, endPoint y: 162, distance: 35.3
click at [444, 162] on p "DONOT VEND AT ALL DURING BUSINESS HOURS (MON-FRI 7AM-6PM) All parkers having is…" at bounding box center [373, 160] width 293 height 15
click at [510, 162] on span at bounding box center [511, 164] width 2 height 6
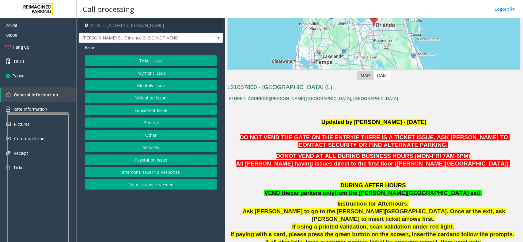
click at [156, 89] on button "Monthly Issue" at bounding box center [151, 85] width 132 height 10
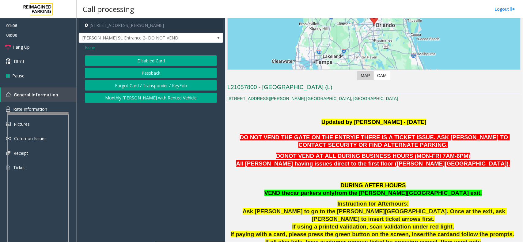
click at [161, 60] on button "Disabled Card" at bounding box center [151, 60] width 132 height 10
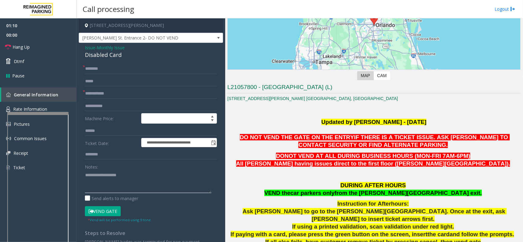
click at [114, 190] on textarea at bounding box center [148, 181] width 127 height 23
paste textarea "**********"
click at [114, 187] on textarea at bounding box center [148, 181] width 127 height 23
click at [99, 55] on div "Disabled Card" at bounding box center [151, 55] width 132 height 8
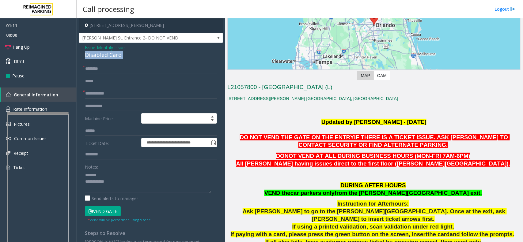
click at [99, 55] on div "Disabled Card" at bounding box center [151, 55] width 132 height 8
copy div "Disabled Card"
click at [103, 175] on textarea at bounding box center [148, 181] width 127 height 23
paste textarea "**********"
click at [123, 185] on textarea at bounding box center [148, 181] width 127 height 23
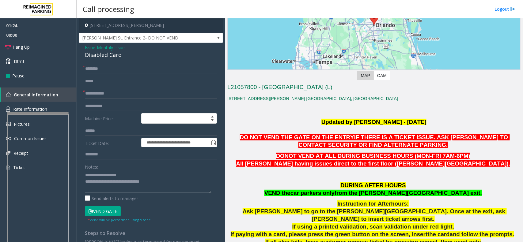
type textarea "**********"
click at [110, 68] on input "text" at bounding box center [151, 69] width 132 height 10
type input "**"
type input "*"
type input "**"
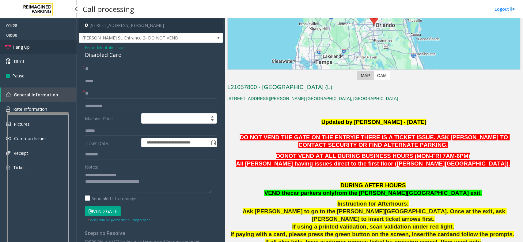
click at [33, 48] on link "Hang Up" at bounding box center [38, 47] width 77 height 14
click at [154, 180] on textarea at bounding box center [148, 181] width 127 height 23
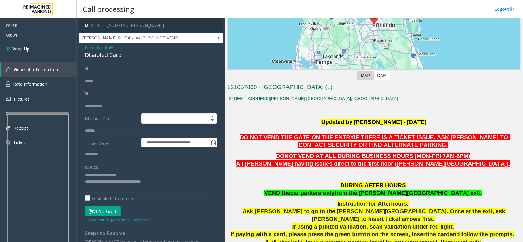
click at [428, 164] on span "All [PERSON_NAME] having issues direct to the first floor ([PERSON_NAME][GEOGRA…" at bounding box center [373, 164] width 274 height 6
drag, startPoint x: 414, startPoint y: 163, endPoint x: 439, endPoint y: 161, distance: 25.2
click at [439, 161] on span "All [PERSON_NAME] having issues direct to the first floor ([PERSON_NAME][GEOGRA…" at bounding box center [373, 164] width 274 height 6
copy span "[PERSON_NAME] Ave"
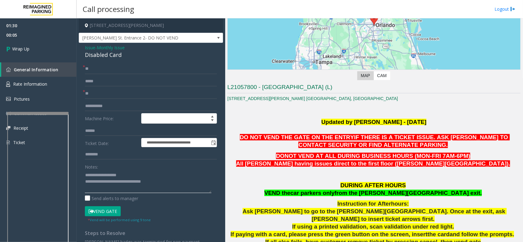
click at [176, 185] on textarea at bounding box center [148, 181] width 127 height 23
paste textarea "**********"
type textarea "**********"
click at [36, 52] on link "Wrap Up" at bounding box center [38, 49] width 77 height 18
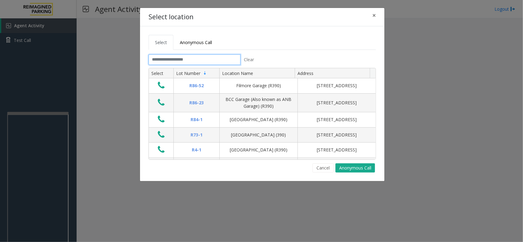
click at [195, 60] on input "text" at bounding box center [195, 60] width 92 height 10
click at [377, 18] on button "×" at bounding box center [374, 15] width 12 height 15
click at [185, 59] on input "text" at bounding box center [195, 60] width 92 height 10
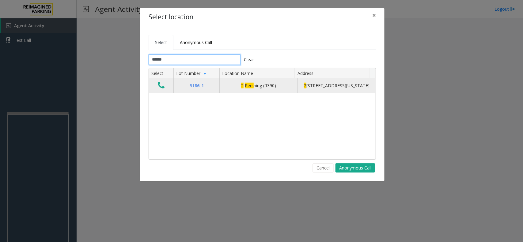
type input "******"
click at [162, 89] on icon "Data table" at bounding box center [161, 85] width 7 height 9
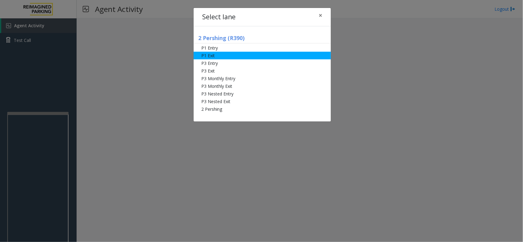
click at [237, 57] on li "P1 Exit" at bounding box center [262, 56] width 137 height 8
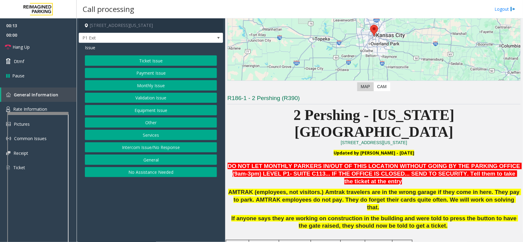
scroll to position [82, 0]
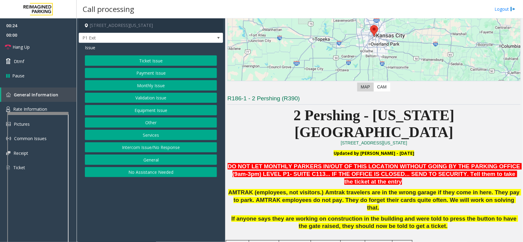
click at [152, 76] on button "Payment Issue" at bounding box center [151, 73] width 132 height 10
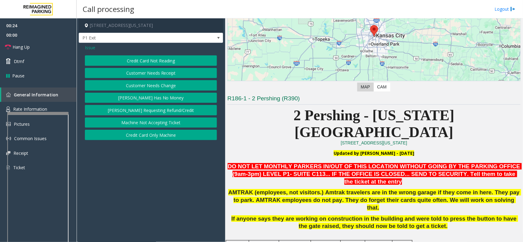
click at [151, 57] on button "Credit Card Not Reading" at bounding box center [151, 60] width 132 height 10
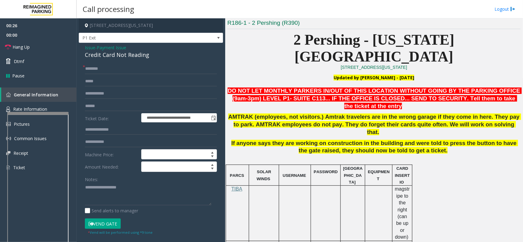
scroll to position [158, 0]
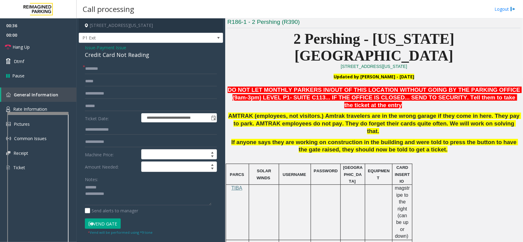
click at [108, 59] on div "Credit Card Not Reading" at bounding box center [151, 55] width 132 height 8
click at [137, 198] on textarea at bounding box center [148, 194] width 127 height 23
click at [130, 180] on div "Notes:" at bounding box center [151, 190] width 132 height 32
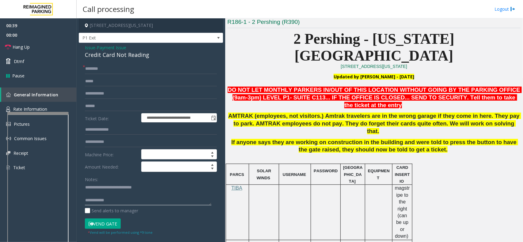
click at [131, 190] on textarea at bounding box center [148, 194] width 127 height 23
click at [131, 193] on textarea at bounding box center [148, 194] width 127 height 23
click at [141, 198] on textarea at bounding box center [148, 194] width 127 height 23
click at [199, 197] on textarea at bounding box center [148, 194] width 127 height 23
click at [112, 73] on input "text" at bounding box center [151, 69] width 132 height 10
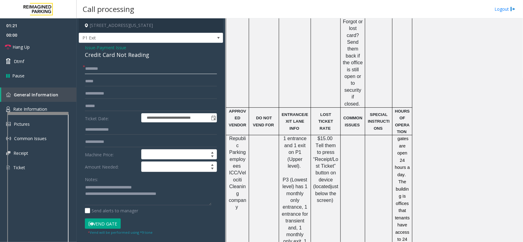
scroll to position [541, 0]
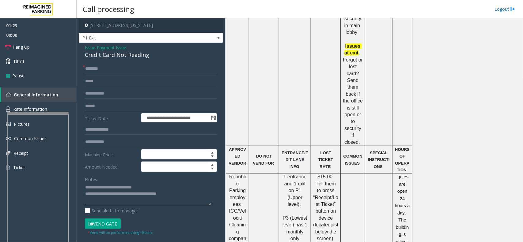
click at [158, 187] on textarea at bounding box center [148, 194] width 127 height 23
click at [179, 198] on textarea at bounding box center [148, 194] width 127 height 23
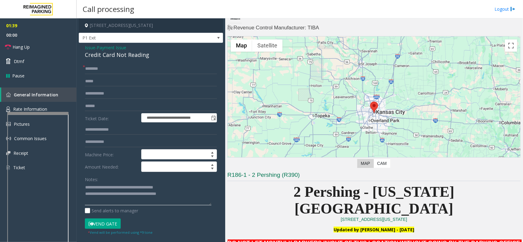
scroll to position [158, 0]
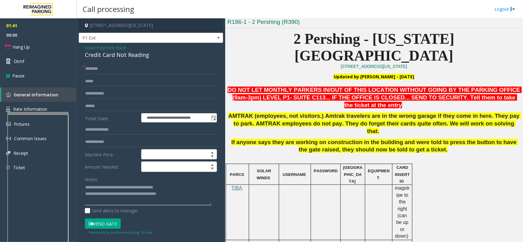
type textarea "**********"
click at [116, 67] on input "text" at bounding box center [151, 69] width 132 height 10
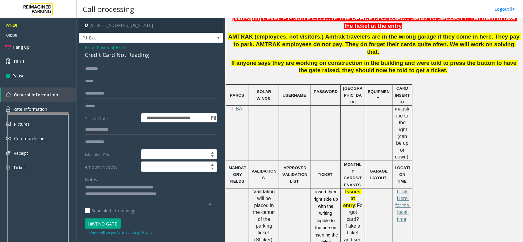
scroll to position [350, 0]
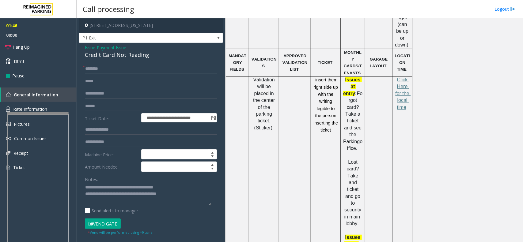
type input "*"
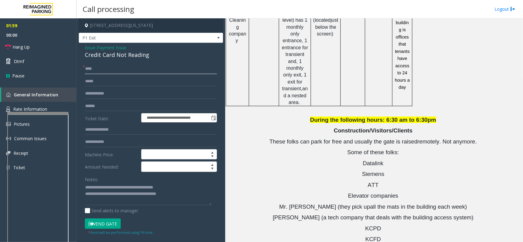
scroll to position [733, 0]
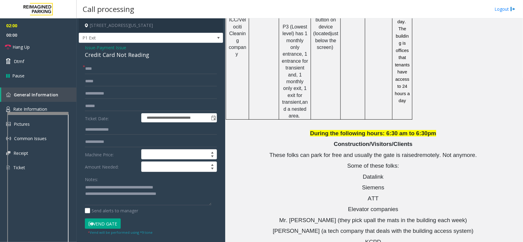
drag, startPoint x: 295, startPoint y: 173, endPoint x: 343, endPoint y: 175, distance: 47.6
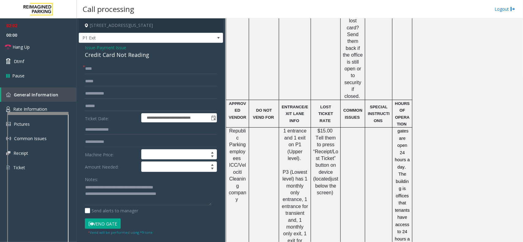
scroll to position [541, 0]
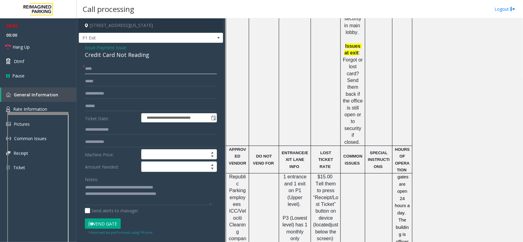
click at [86, 70] on input "****" at bounding box center [151, 69] width 132 height 10
type input "********"
click at [200, 198] on textarea at bounding box center [148, 194] width 127 height 23
click at [107, 224] on button "Vend Gate" at bounding box center [103, 224] width 36 height 10
click at [185, 197] on textarea at bounding box center [148, 194] width 127 height 23
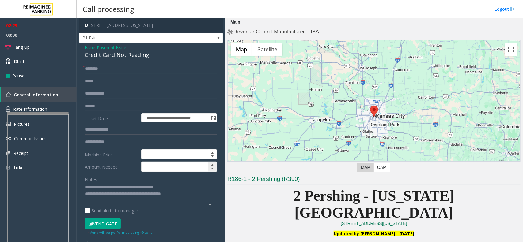
scroll to position [0, 0]
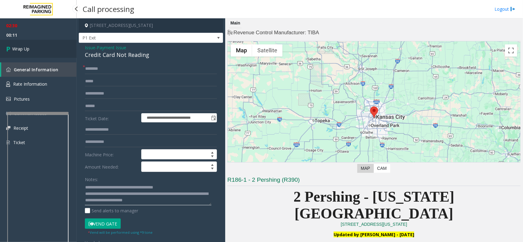
type textarea "**********"
click at [37, 45] on link "Wrap Up" at bounding box center [38, 49] width 77 height 18
